Goal: Information Seeking & Learning: Learn about a topic

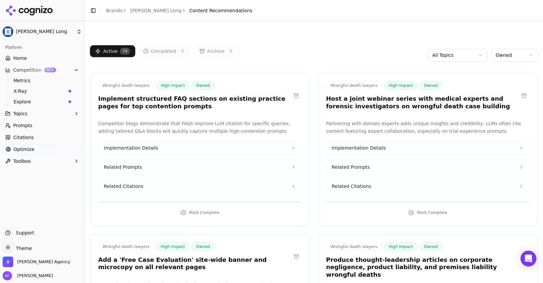
scroll to position [1364, 0]
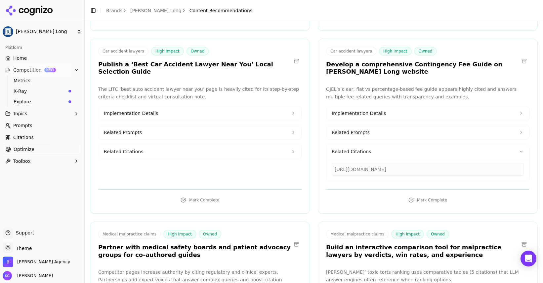
click at [79, 32] on html "Regan Zambri Long Platform Home Competition NEW Metrics X-Ray Explore Topics Pr…" at bounding box center [271, 141] width 543 height 283
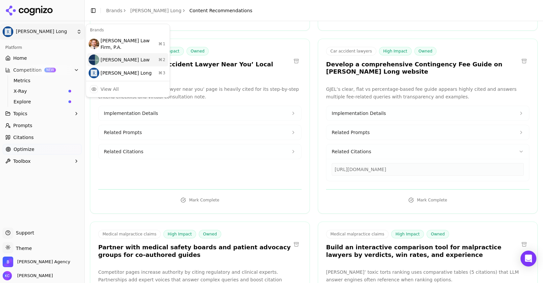
click at [107, 55] on div "Munley Law ⌘ 2" at bounding box center [127, 59] width 81 height 13
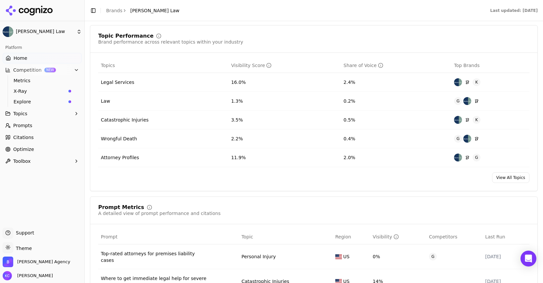
scroll to position [278, 0]
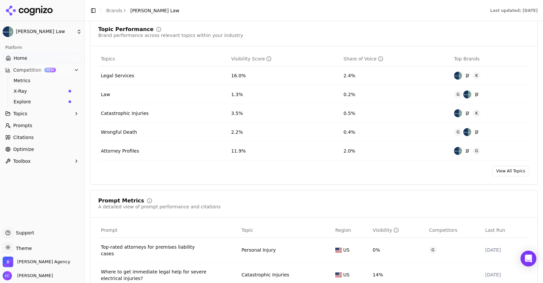
click at [122, 79] on div "Legal Services" at bounding box center [117, 75] width 33 height 7
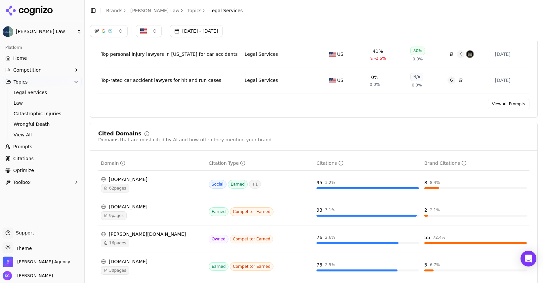
scroll to position [333, 0]
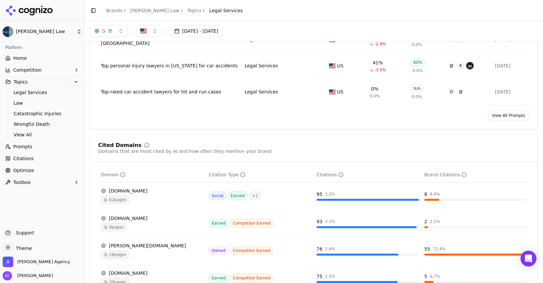
click at [26, 168] on span "Optimize" at bounding box center [23, 170] width 21 height 7
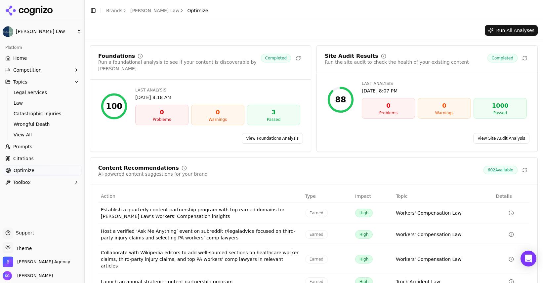
scroll to position [41, 0]
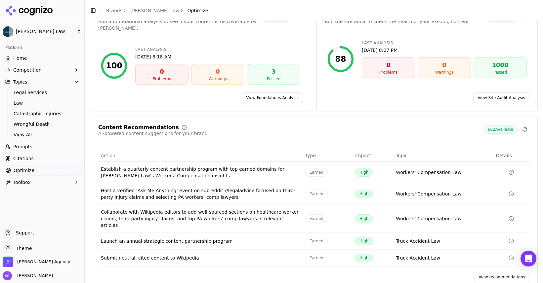
click at [493, 272] on link "View recommendations" at bounding box center [501, 277] width 55 height 11
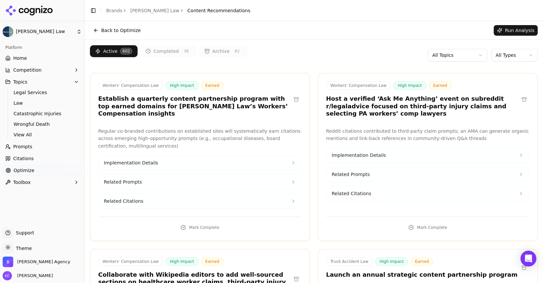
click at [481, 53] on html "[PERSON_NAME] Law Platform Home Competition Topics Legal Services Law Catastrop…" at bounding box center [271, 141] width 543 height 283
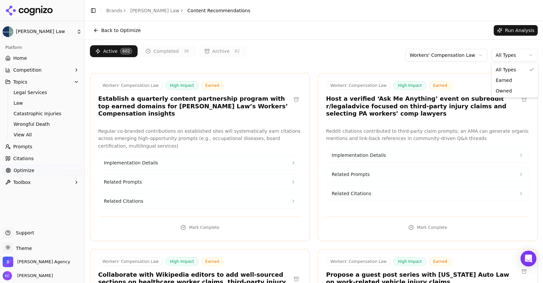
click at [519, 56] on html "[PERSON_NAME] Law Platform Home Competition Topics Legal Services Law Catastrop…" at bounding box center [271, 141] width 543 height 283
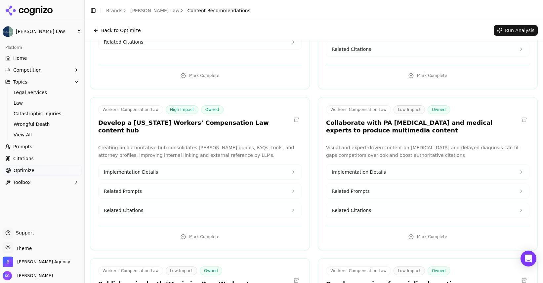
scroll to position [133, 0]
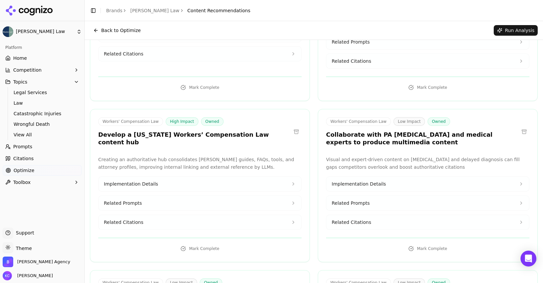
click at [149, 181] on span "Implementation Details" at bounding box center [131, 184] width 54 height 7
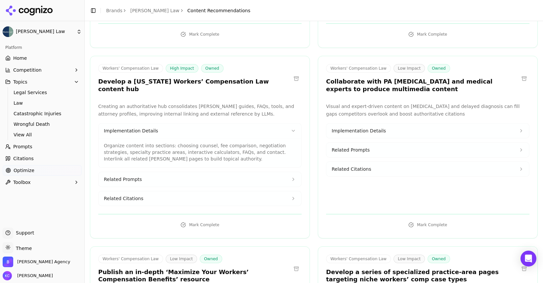
scroll to position [187, 0]
click at [151, 172] on button "Related Prompts" at bounding box center [200, 179] width 203 height 15
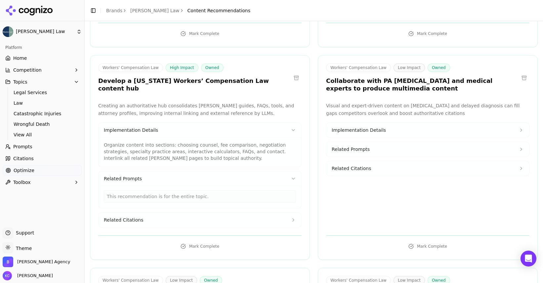
click at [140, 217] on span "Related Citations" at bounding box center [123, 220] width 39 height 7
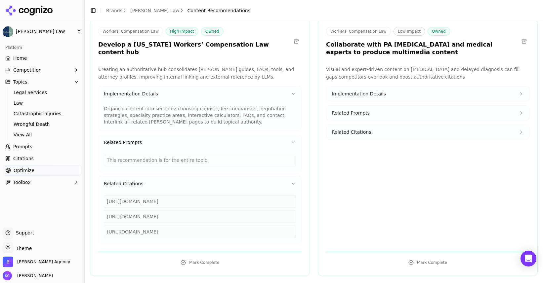
scroll to position [225, 0]
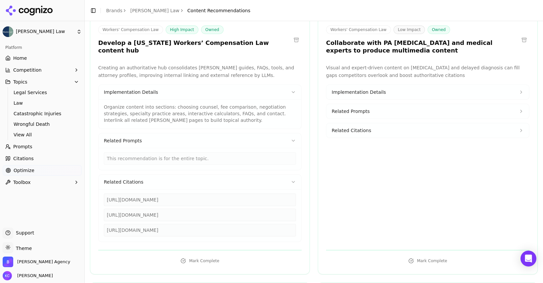
click at [232, 194] on div "[URL][DOMAIN_NAME]" at bounding box center [200, 200] width 192 height 13
drag, startPoint x: 108, startPoint y: 193, endPoint x: 265, endPoint y: 188, distance: 156.8
click at [265, 194] on div "[URL][DOMAIN_NAME]" at bounding box center [200, 200] width 192 height 13
click at [266, 194] on div "[URL][DOMAIN_NAME]" at bounding box center [200, 200] width 192 height 13
click at [260, 194] on div "[URL][DOMAIN_NAME]" at bounding box center [200, 200] width 192 height 13
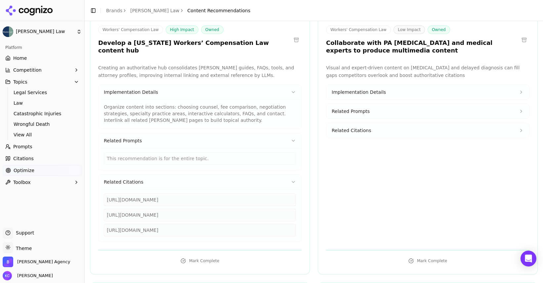
click at [266, 194] on div "[URL][DOMAIN_NAME]" at bounding box center [200, 200] width 192 height 13
drag, startPoint x: 107, startPoint y: 193, endPoint x: 276, endPoint y: 197, distance: 169.4
click at [276, 197] on div "[URL][DOMAIN_NAME]" at bounding box center [200, 200] width 192 height 13
copy div "[URL][DOMAIN_NAME]"
click at [189, 224] on div "[URL][DOMAIN_NAME]" at bounding box center [200, 230] width 192 height 13
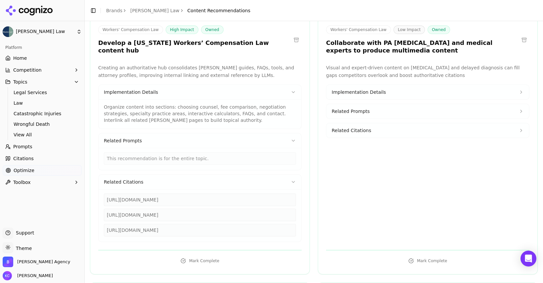
click at [106, 224] on div "[URL][DOMAIN_NAME]" at bounding box center [200, 230] width 192 height 13
drag, startPoint x: 107, startPoint y: 208, endPoint x: 280, endPoint y: 207, distance: 172.6
click at [280, 209] on div "[URL][DOMAIN_NAME]" at bounding box center [200, 215] width 192 height 13
copy div "[URL][DOMAIN_NAME]"
